Goal: Navigation & Orientation: Find specific page/section

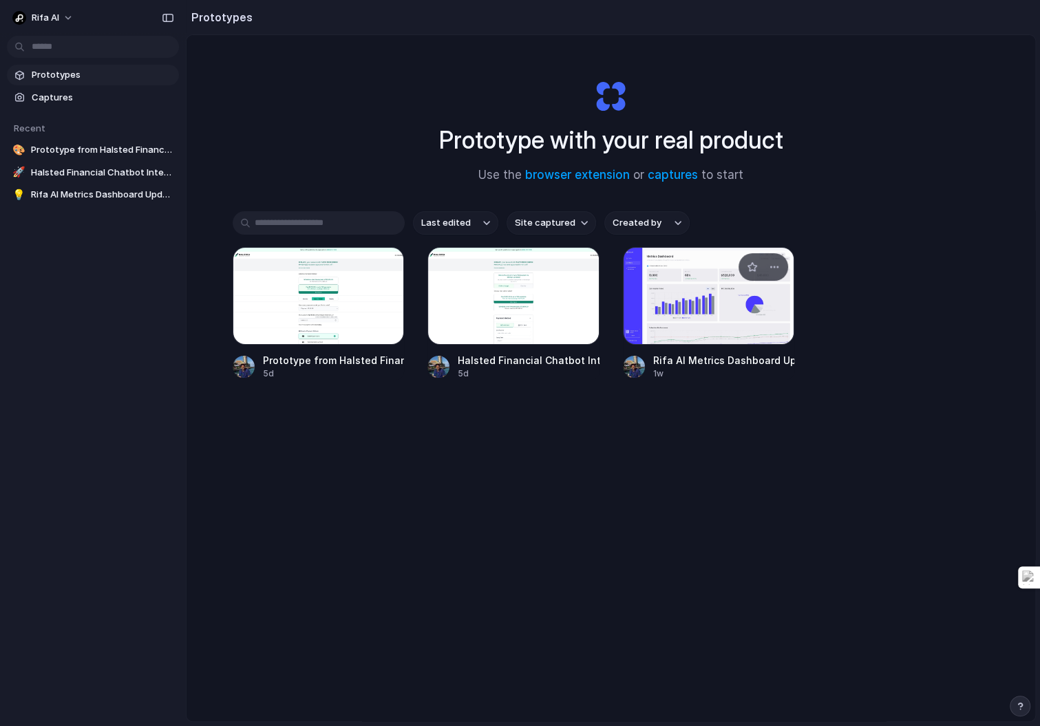
click at [678, 306] on div at bounding box center [709, 296] width 172 height 98
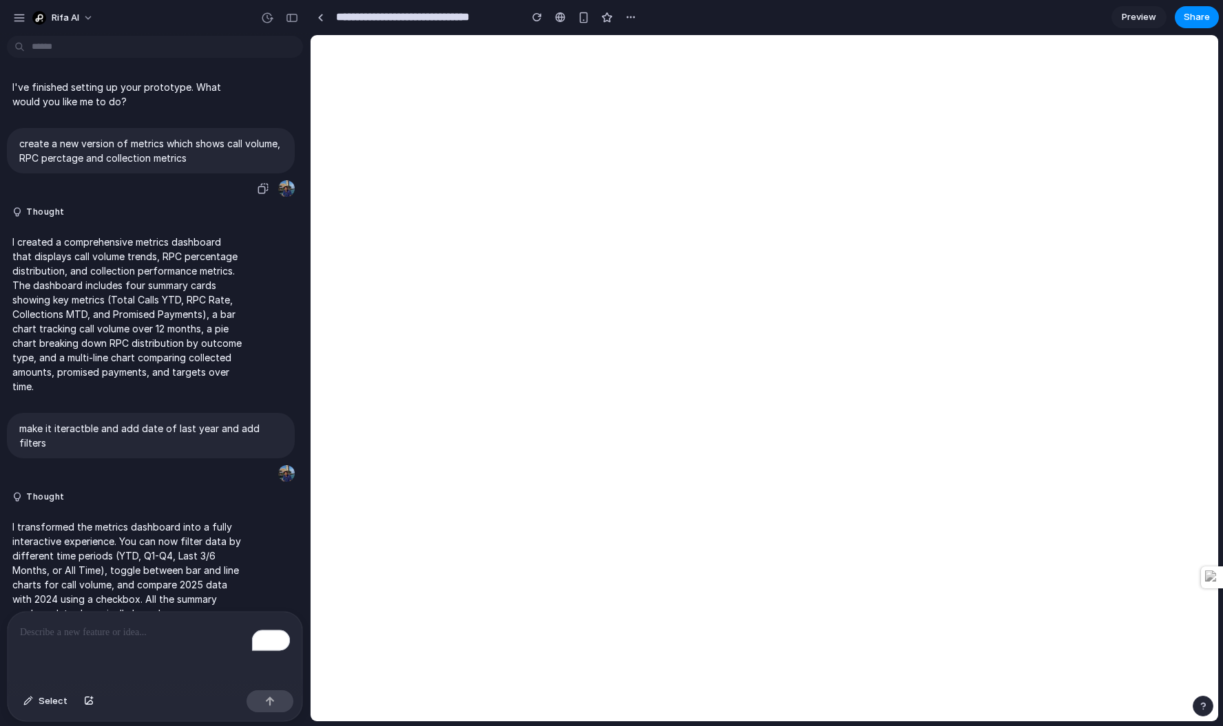
click at [65, 151] on p "create a new version of metrics which shows call volume, RPC perctage and colle…" at bounding box center [150, 150] width 263 height 29
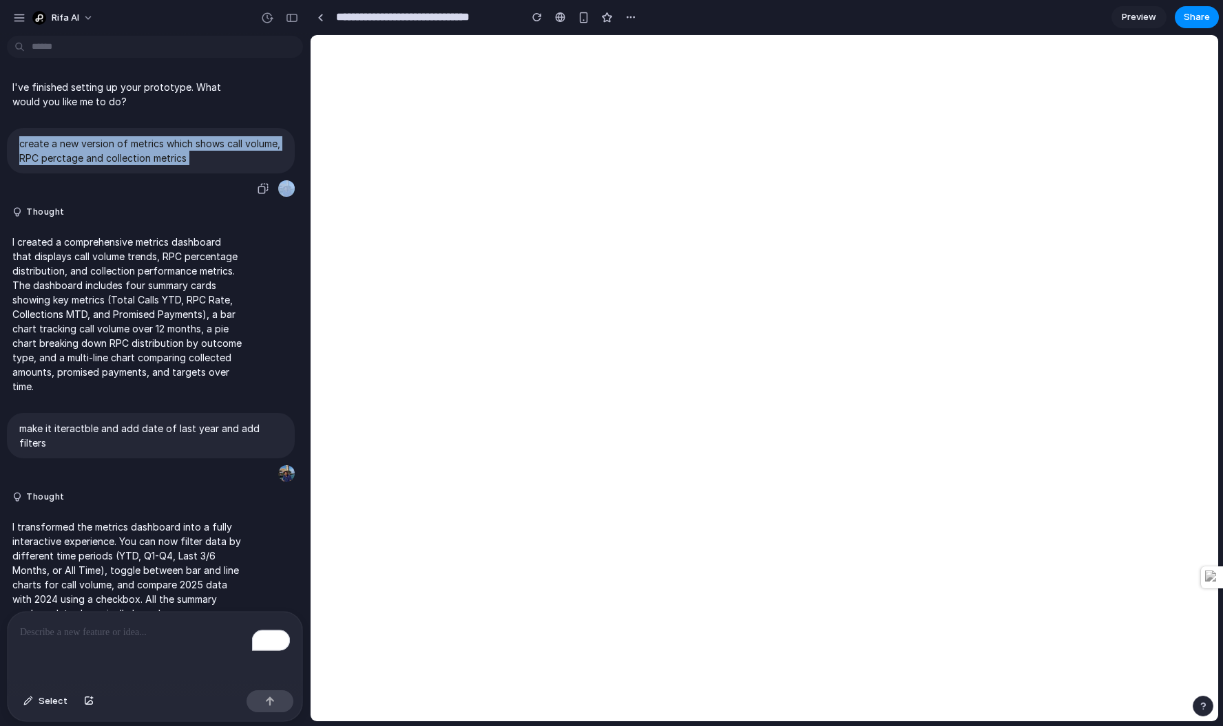
click at [65, 151] on p "create a new version of metrics which shows call volume, RPC perctage and colle…" at bounding box center [150, 150] width 263 height 29
click at [130, 155] on p "create a new version of metrics which shows call volume, RPC perctage and colle…" at bounding box center [150, 150] width 263 height 29
click at [98, 155] on p "create a new version of metrics which shows call volume, RPC perctage and colle…" at bounding box center [150, 150] width 263 height 29
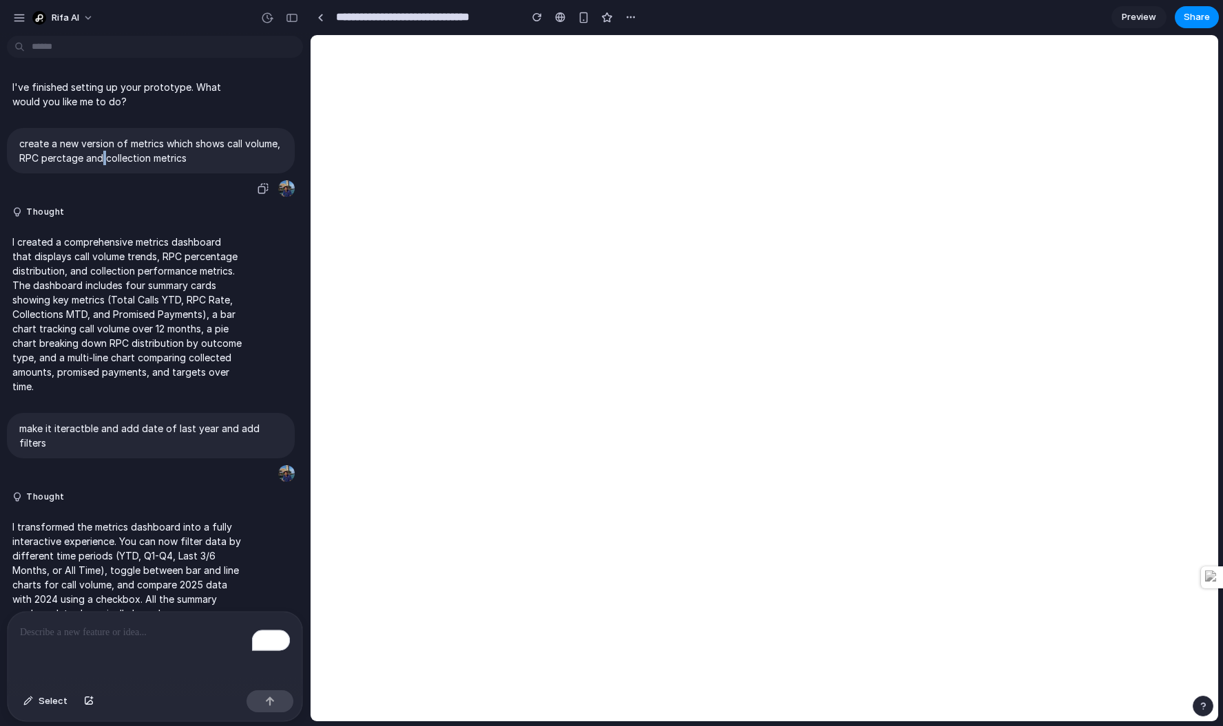
click at [98, 155] on p "create a new version of metrics which shows call volume, RPC perctage and colle…" at bounding box center [150, 150] width 263 height 29
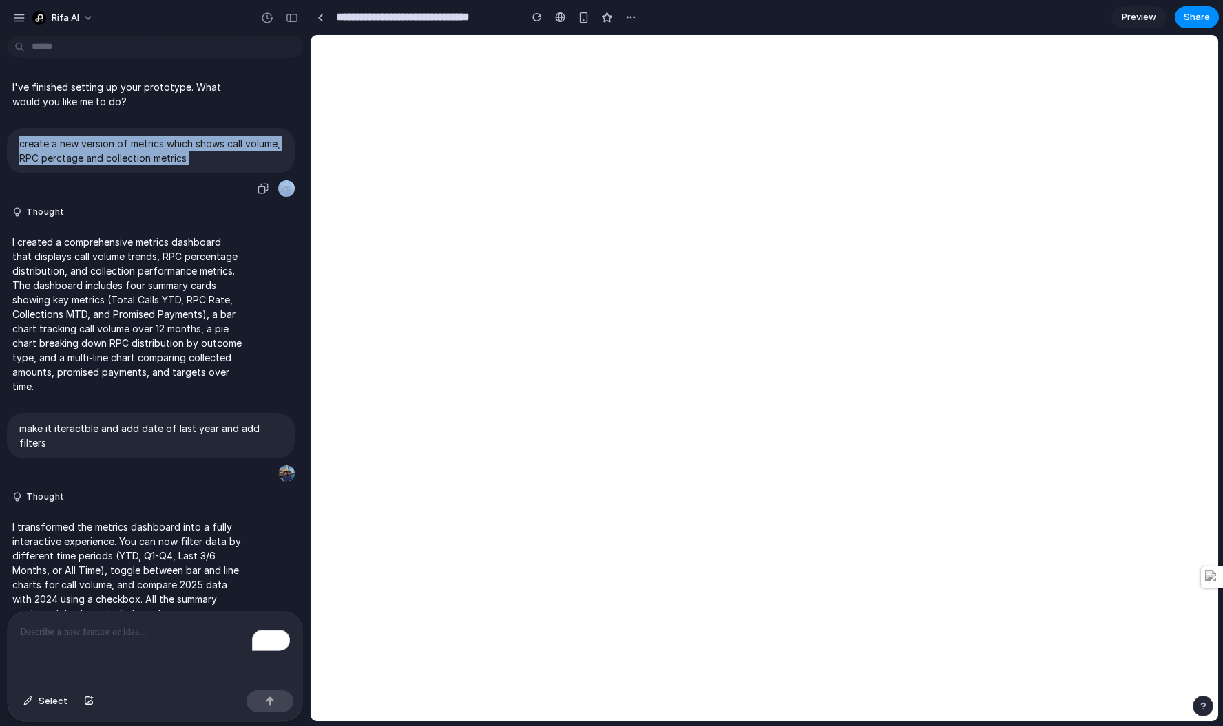
click at [98, 155] on p "create a new version of metrics which shows call volume, RPC perctage and colle…" at bounding box center [150, 150] width 263 height 29
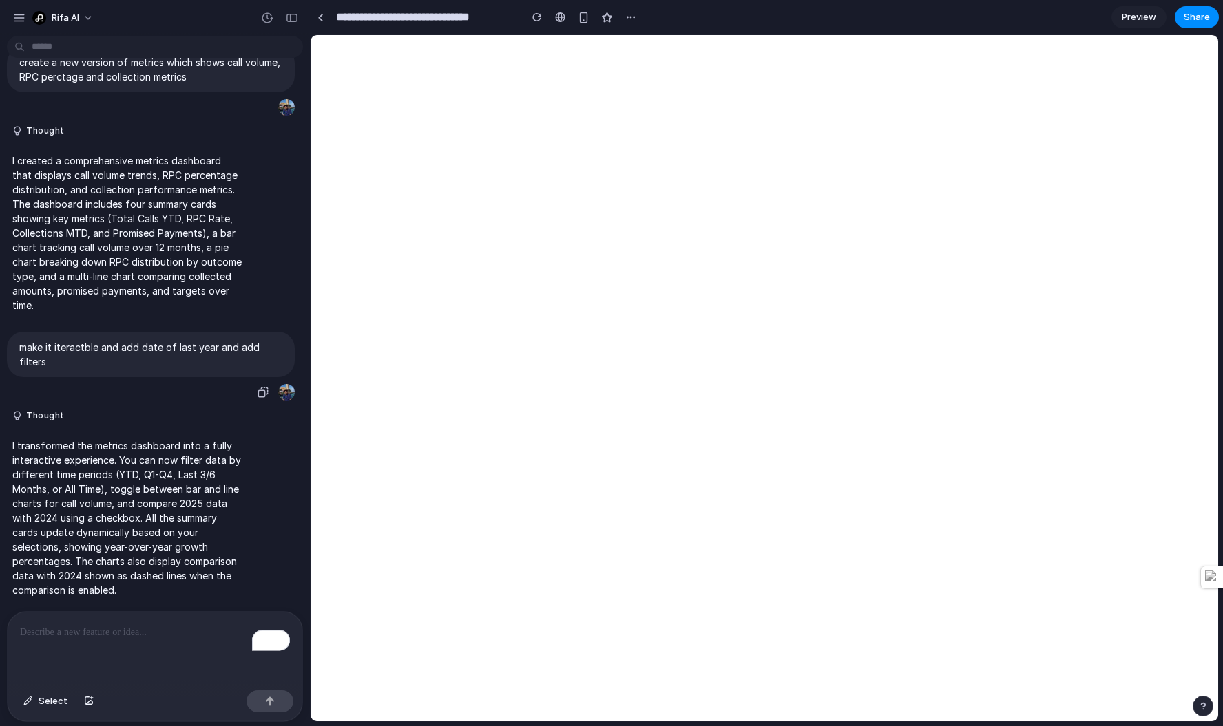
click at [96, 357] on p "make it iteractble and add date of last year and add filters" at bounding box center [150, 354] width 263 height 29
click at [112, 352] on p "make it iteractble and add date of last year and add filters" at bounding box center [150, 354] width 263 height 29
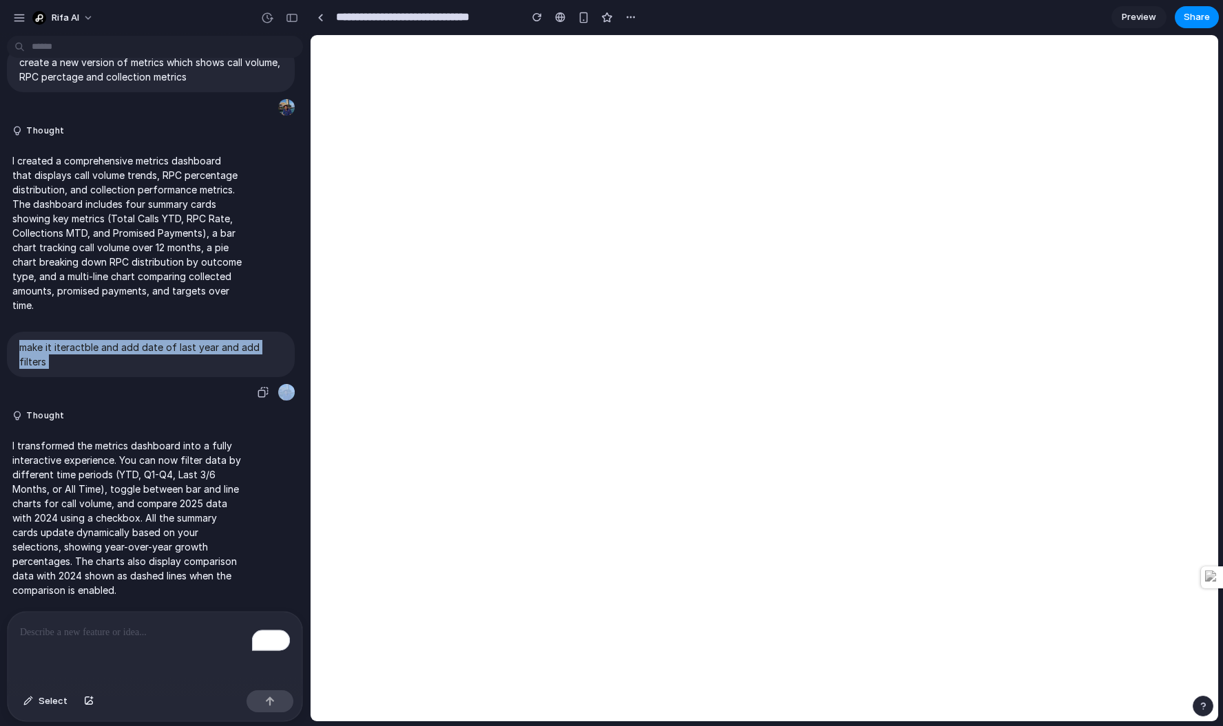
click at [112, 352] on p "make it iteractble and add date of last year and add filters" at bounding box center [150, 354] width 263 height 29
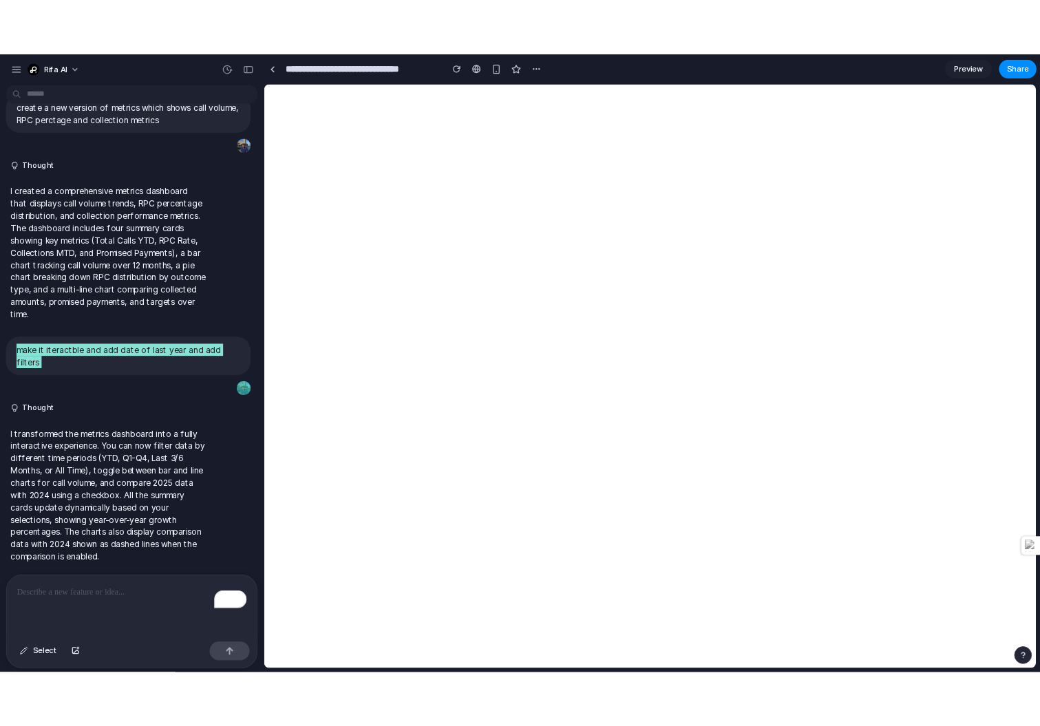
scroll to position [0, 0]
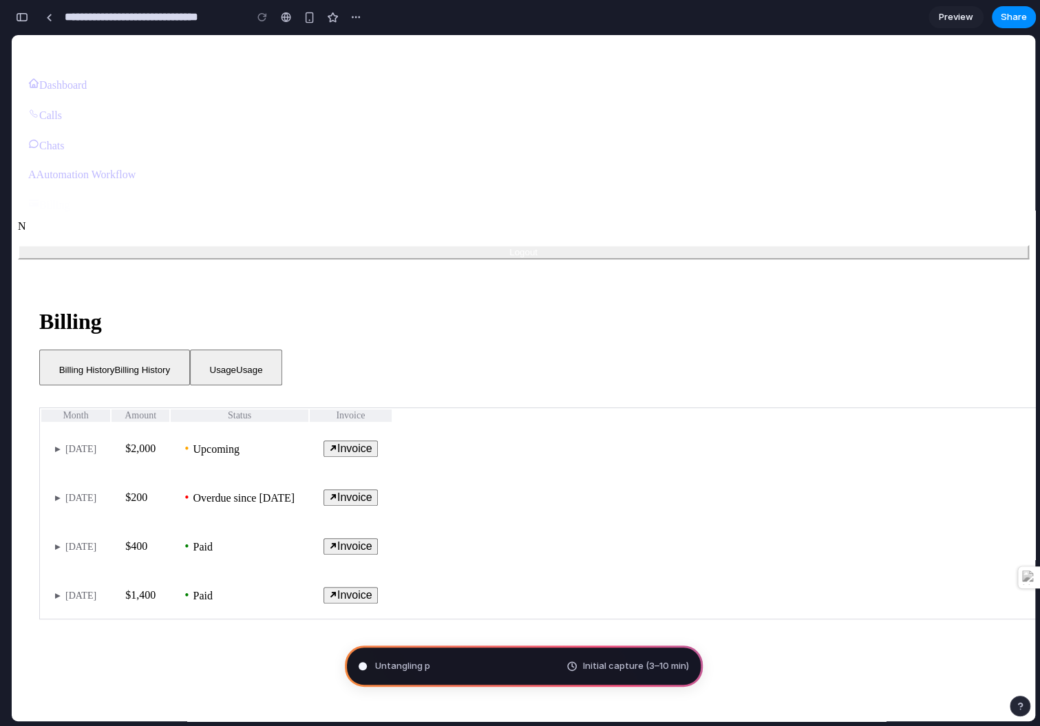
type input "**********"
